Goal: Check status: Check status

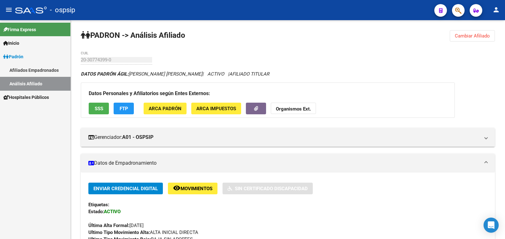
scroll to position [39, 0]
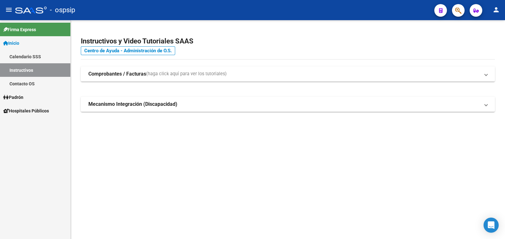
click at [16, 95] on span "Padrón" at bounding box center [13, 97] width 20 height 7
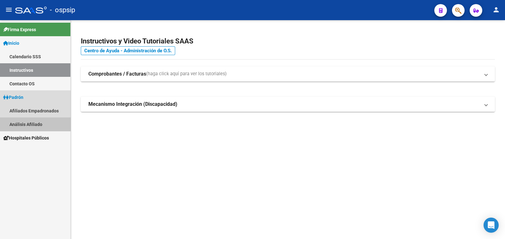
click at [30, 123] on link "Análisis Afiliado" at bounding box center [35, 125] width 70 height 14
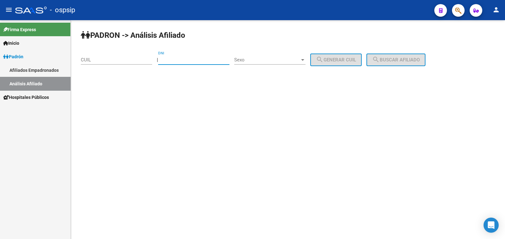
click at [177, 59] on input "DNI" at bounding box center [193, 60] width 71 height 6
type input "31155770"
click at [268, 59] on span "Sexo" at bounding box center [267, 60] width 66 height 6
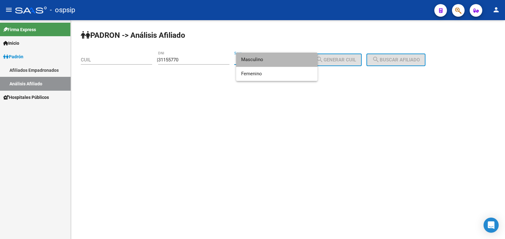
click at [268, 59] on span "Masculino" at bounding box center [276, 60] width 71 height 14
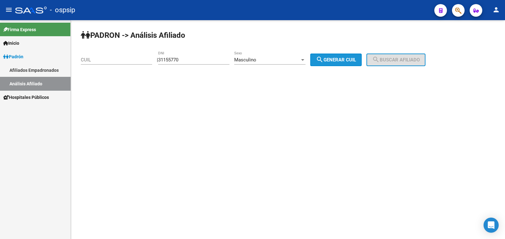
click at [351, 58] on span "search Generar CUIL" at bounding box center [336, 60] width 40 height 6
type input "20-31155770-0"
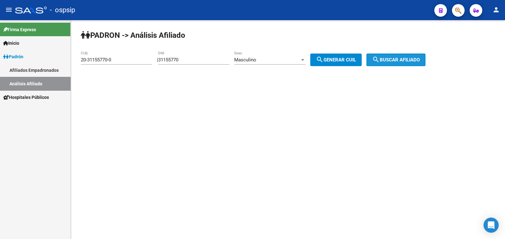
click at [391, 56] on button "search Buscar afiliado" at bounding box center [395, 60] width 59 height 13
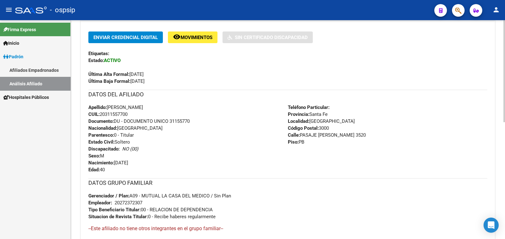
scroll to position [157, 0]
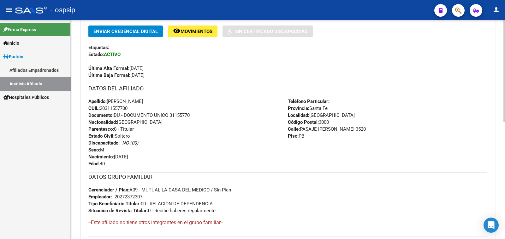
click at [368, 70] on div "Última Alta Formal: [DATE]" at bounding box center [287, 65] width 399 height 14
click at [358, 8] on div "- ospsip" at bounding box center [222, 10] width 414 height 14
click at [171, 13] on div "- ospsip" at bounding box center [222, 10] width 414 height 14
